Goal: Find specific page/section: Find specific page/section

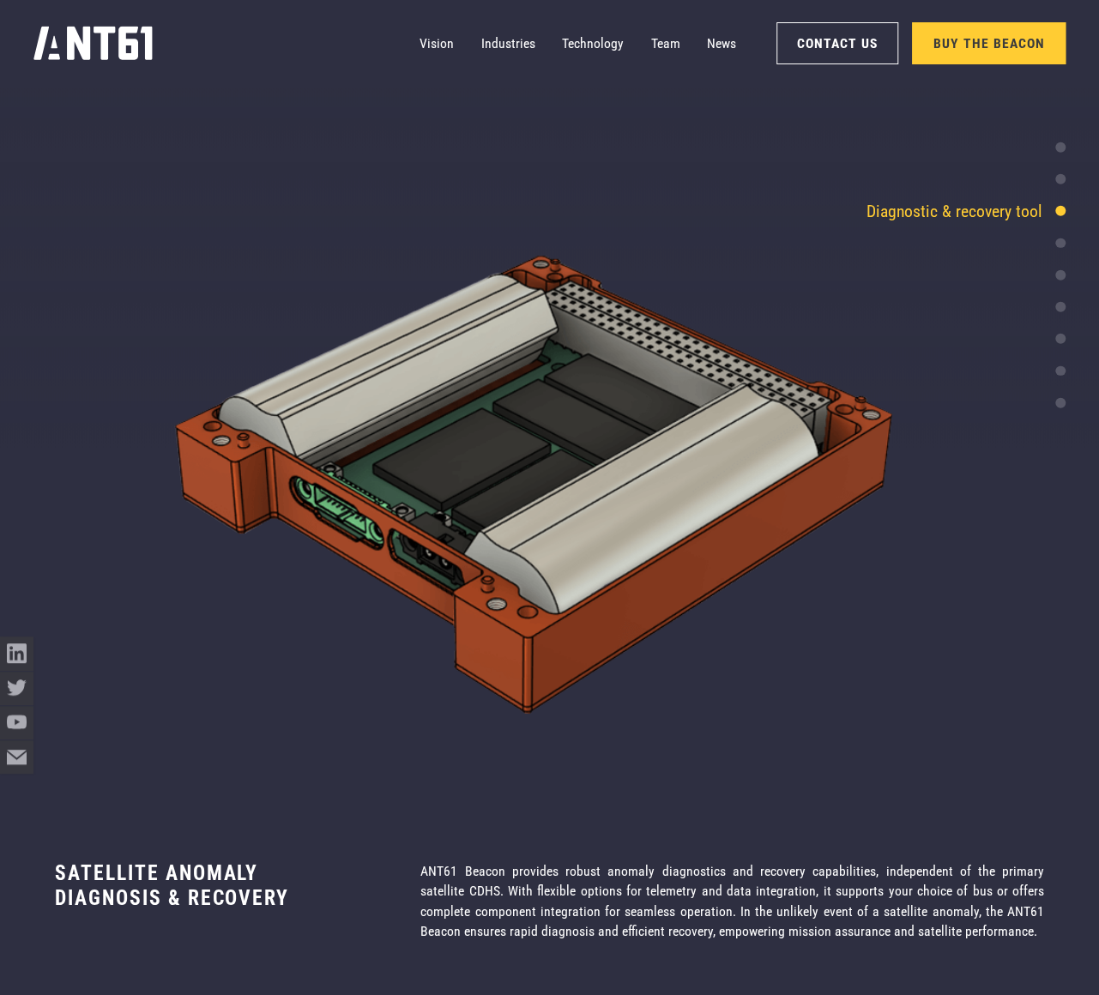
scroll to position [5717, 0]
click at [659, 16] on div "Vision Industries Industries Technology Team News Contact Us Buy the Beacon" at bounding box center [549, 44] width 1032 height 88
click at [662, 37] on link "Team" at bounding box center [664, 43] width 29 height 33
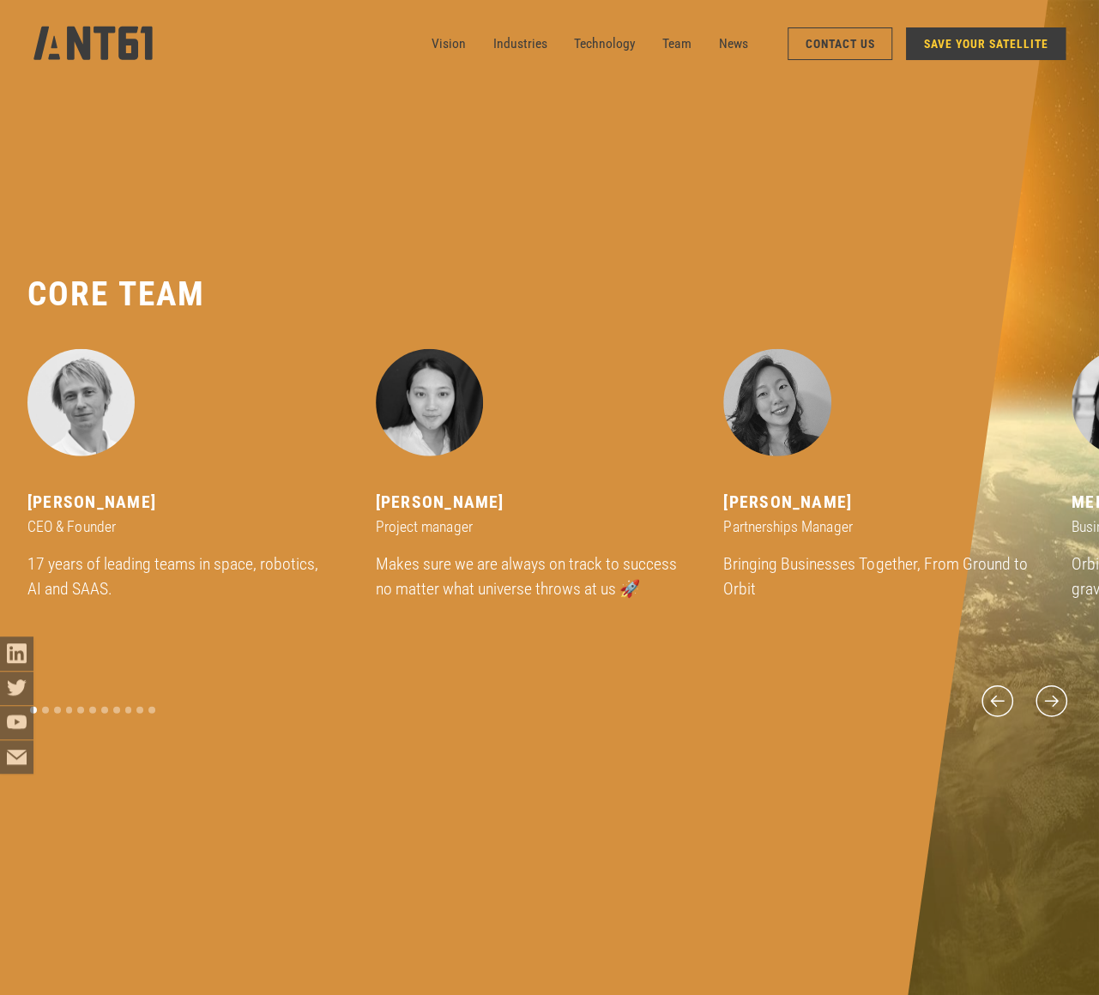
scroll to position [11944, 0]
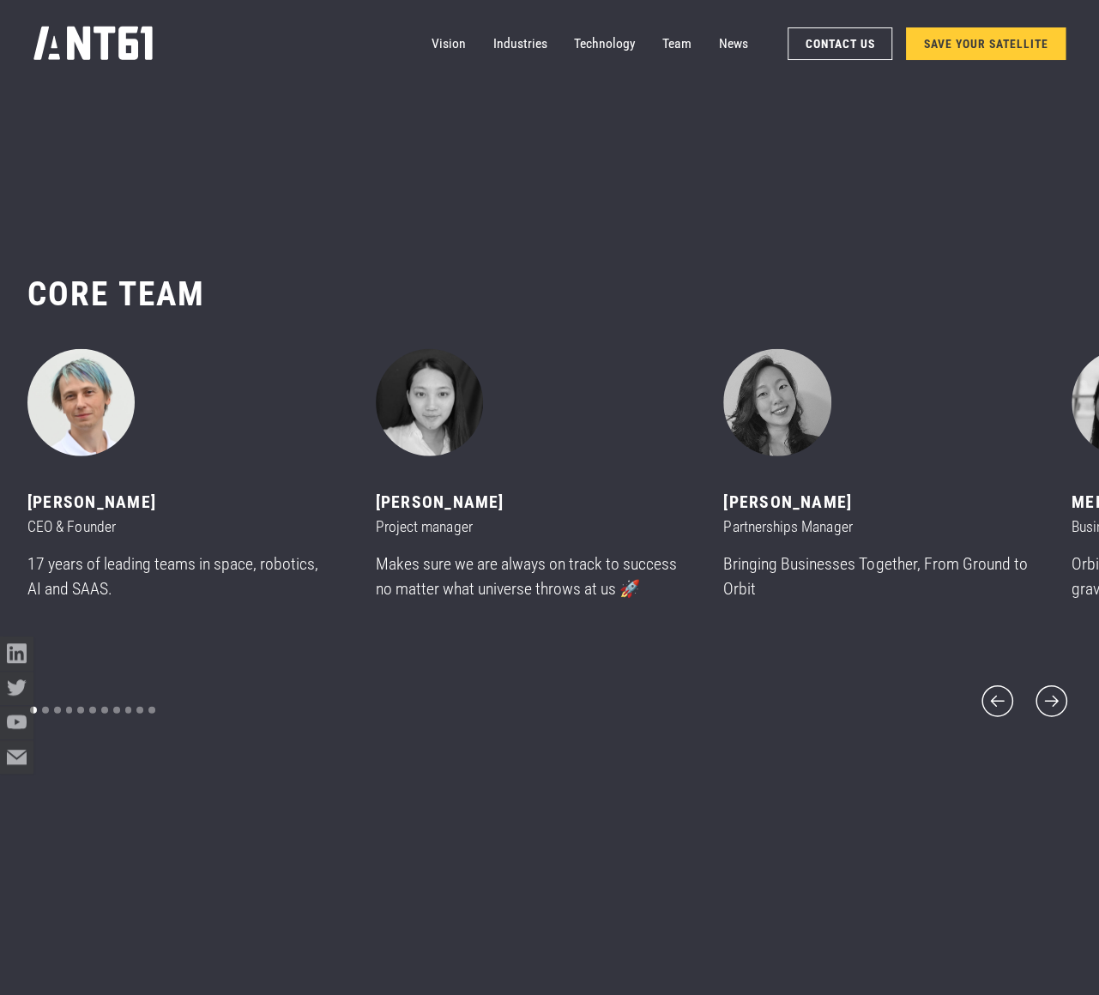
click at [77, 401] on img "1 of 11" at bounding box center [80, 402] width 107 height 107
click at [21, 648] on icon at bounding box center [17, 654] width 21 height 21
